Goal: Navigation & Orientation: Find specific page/section

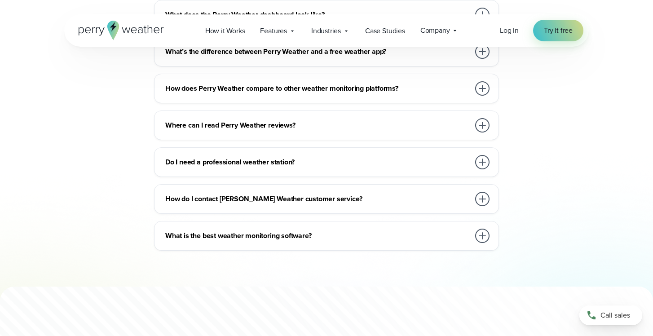
scroll to position [2138, 0]
click at [485, 154] on div at bounding box center [482, 161] width 14 height 14
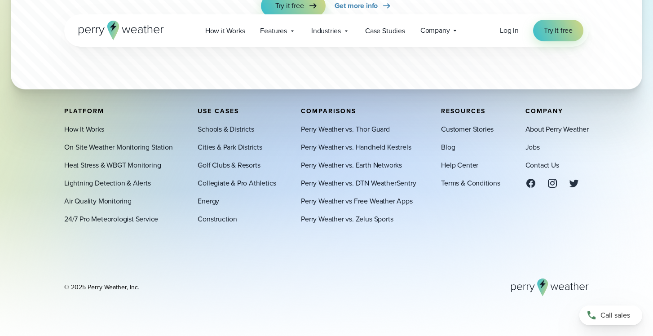
scroll to position [2696, 0]
click at [561, 131] on link "About Perry Weather" at bounding box center [556, 129] width 63 height 11
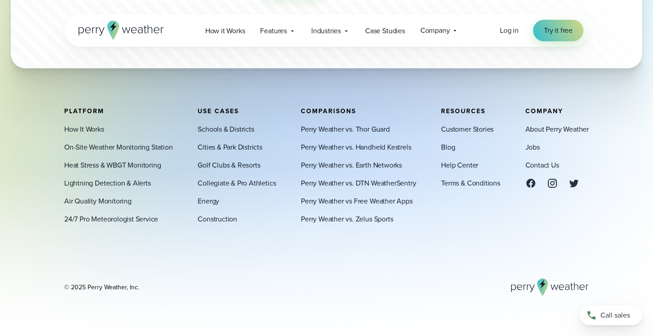
scroll to position [2568, 0]
click at [220, 129] on link "Schools & Districts" at bounding box center [226, 129] width 56 height 11
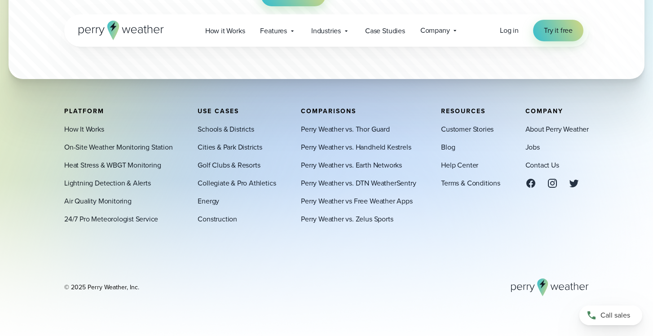
scroll to position [5175, 0]
click at [534, 163] on link "Contact Us" at bounding box center [542, 165] width 34 height 11
